Goal: Navigation & Orientation: Find specific page/section

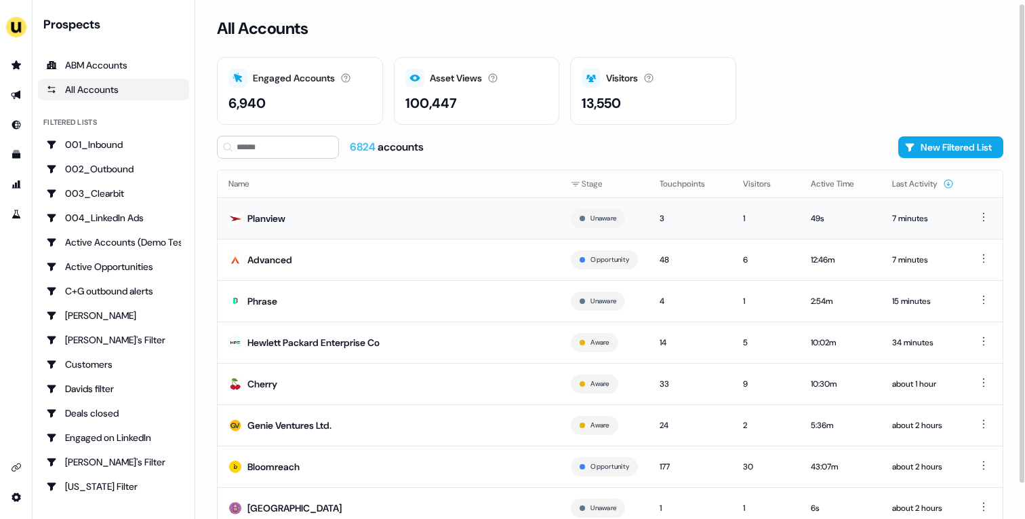
scroll to position [42, 0]
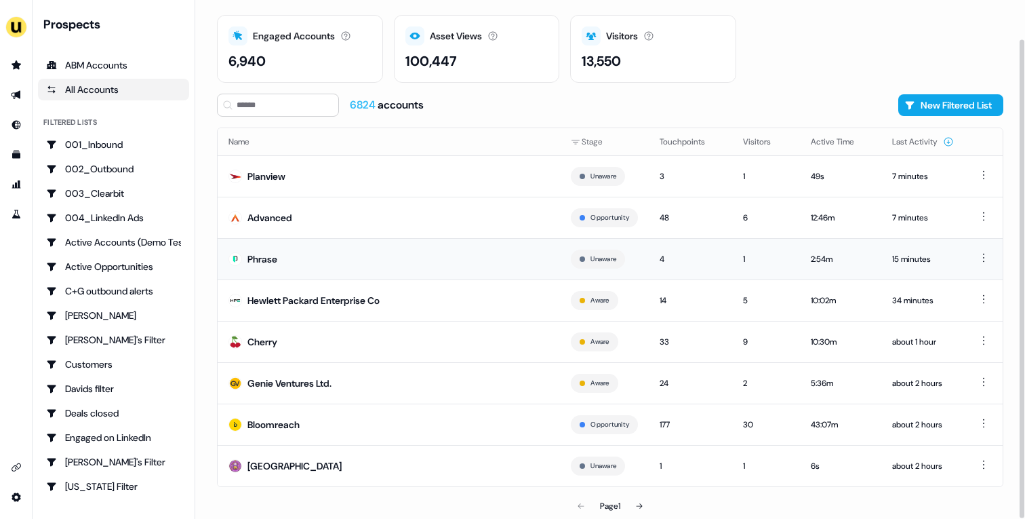
click at [306, 266] on td "Phrase" at bounding box center [389, 258] width 343 height 41
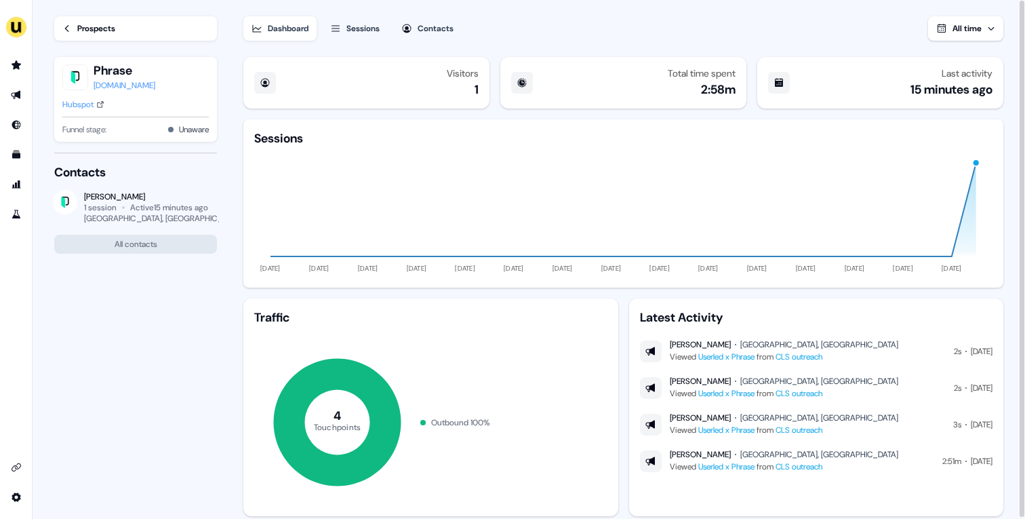
click at [106, 26] on div "Prospects" at bounding box center [96, 29] width 38 height 14
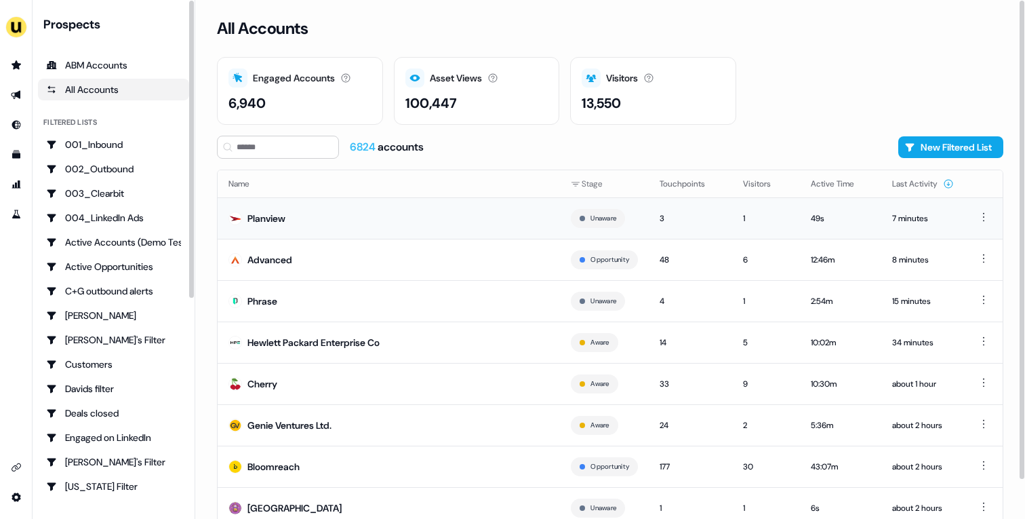
click at [325, 225] on td "Planview" at bounding box center [389, 217] width 343 height 41
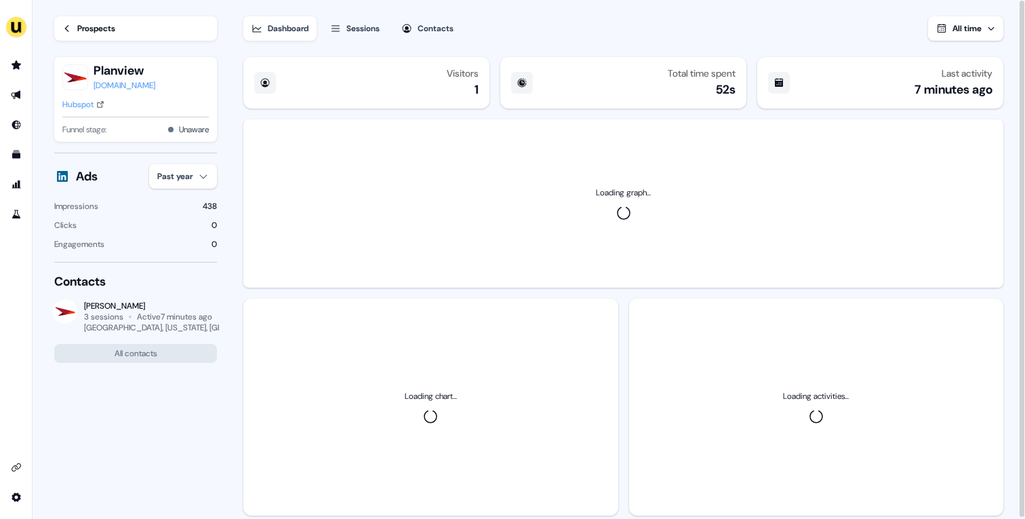
click at [195, 180] on html "For the best experience switch devices to a bigger screen. Go to [DOMAIN_NAME] …" at bounding box center [512, 259] width 1025 height 519
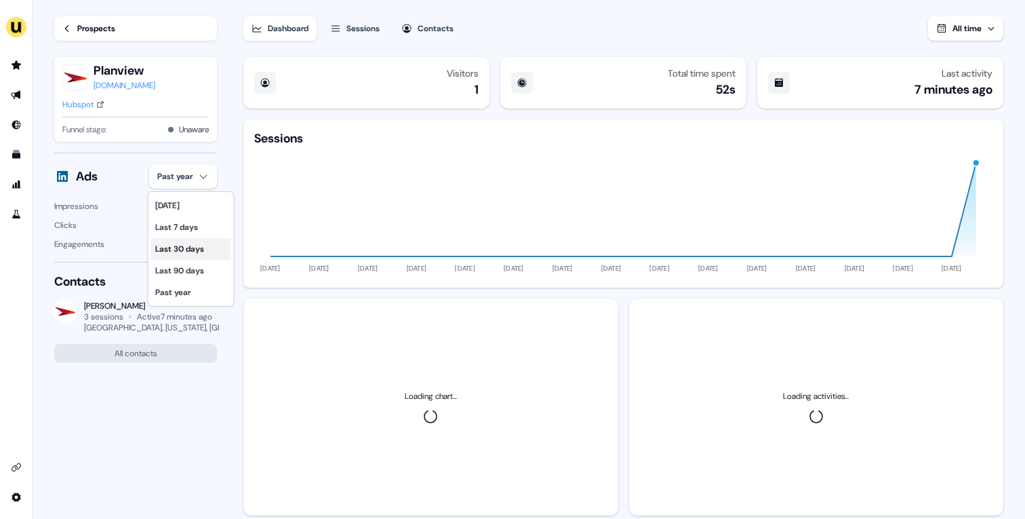
click at [192, 241] on div "Last 30 days" at bounding box center [191, 249] width 80 height 22
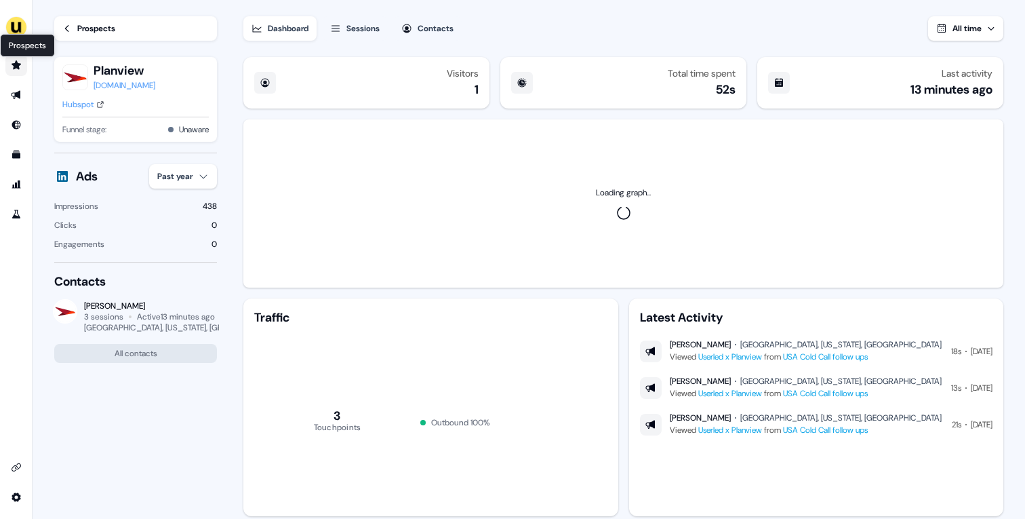
click at [18, 66] on icon "Go to prospects" at bounding box center [16, 64] width 9 height 9
